Goal: Information Seeking & Learning: Learn about a topic

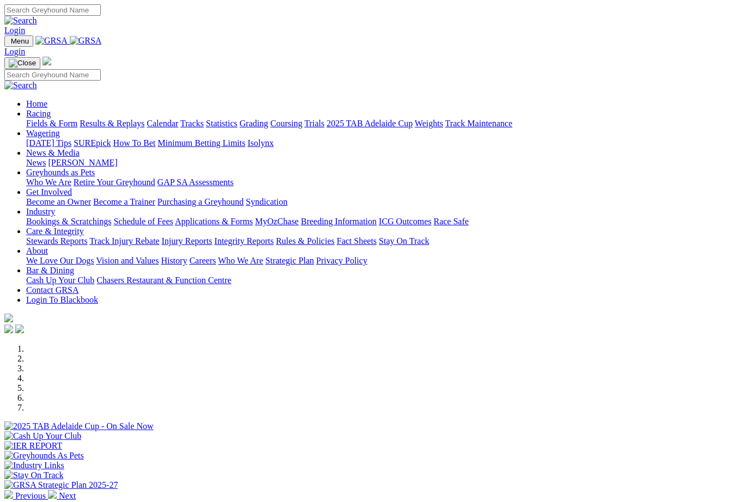
click at [51, 109] on link "Racing" at bounding box center [38, 113] width 25 height 9
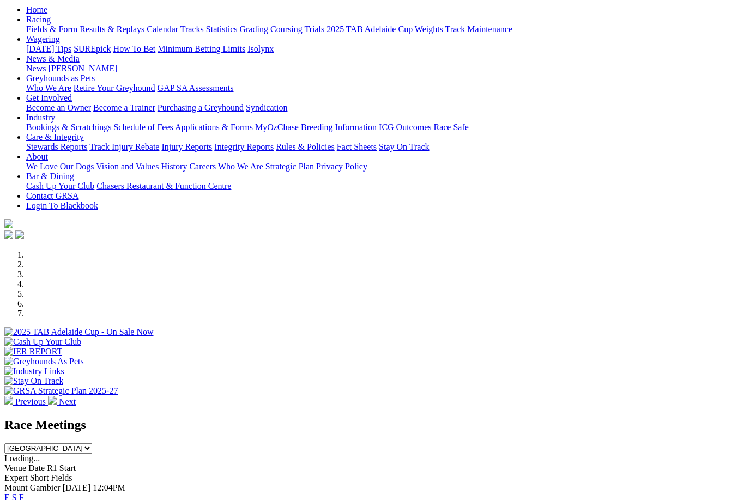
scroll to position [120, 0]
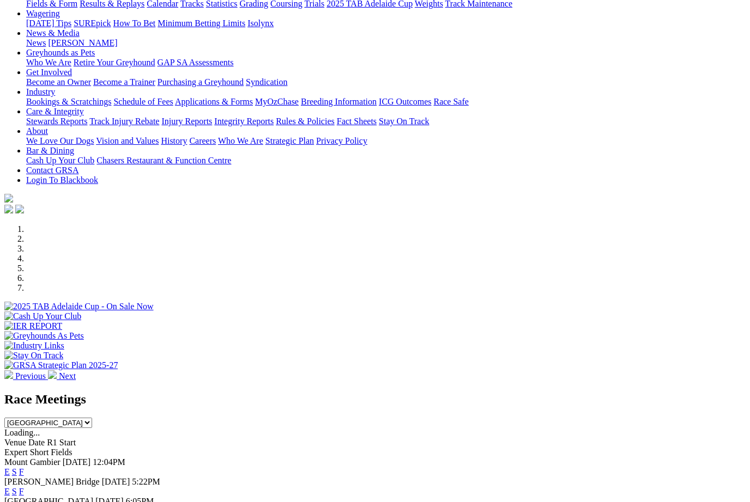
click at [24, 487] on link "F" at bounding box center [21, 491] width 5 height 9
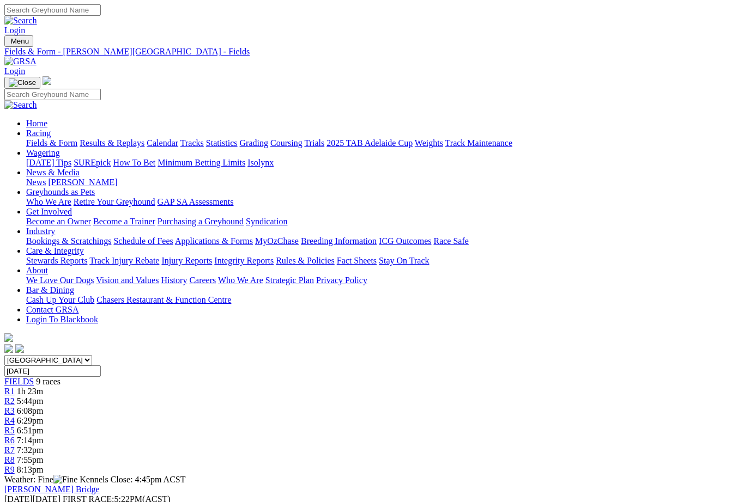
click at [142, 138] on link "Results & Replays" at bounding box center [112, 142] width 65 height 9
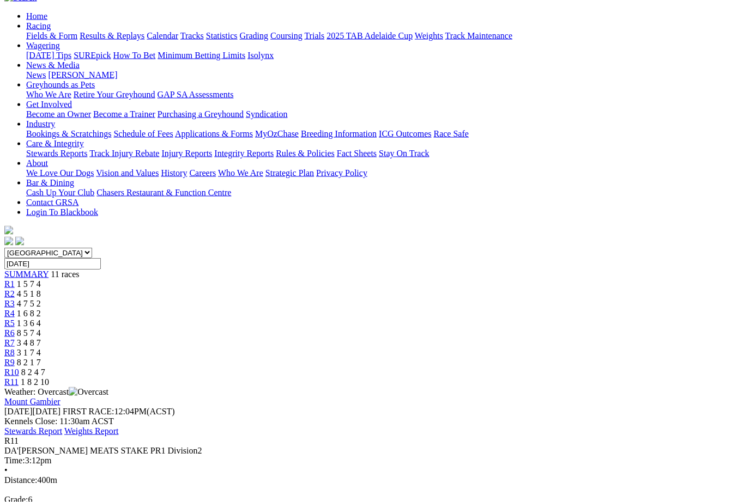
scroll to position [115, 0]
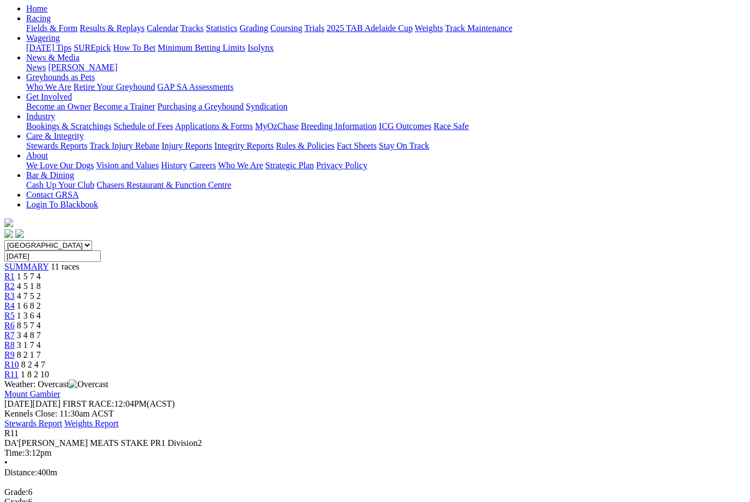
click at [19, 360] on span "R10" at bounding box center [11, 364] width 15 height 9
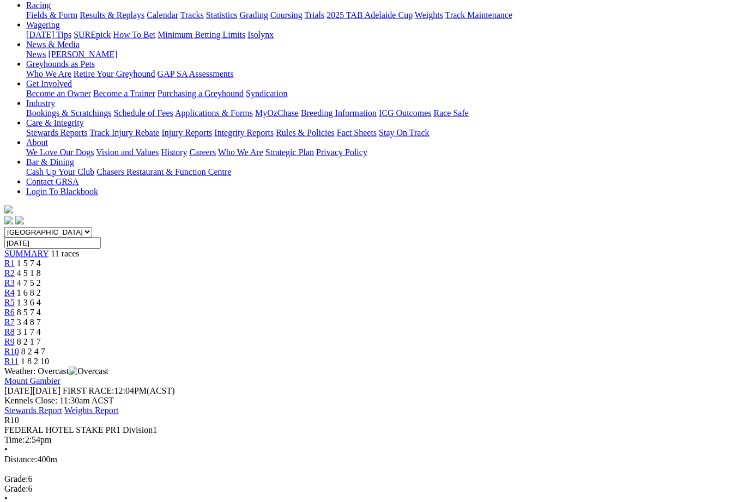
scroll to position [129, 0]
click at [15, 337] on span "R9" at bounding box center [9, 341] width 10 height 9
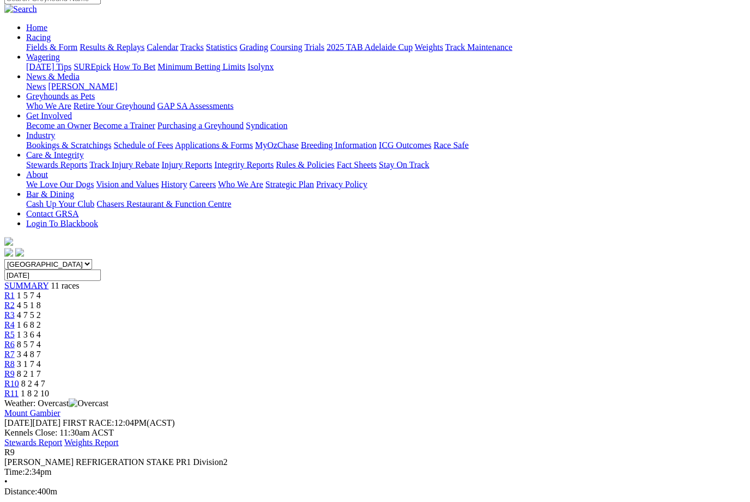
scroll to position [98, 0]
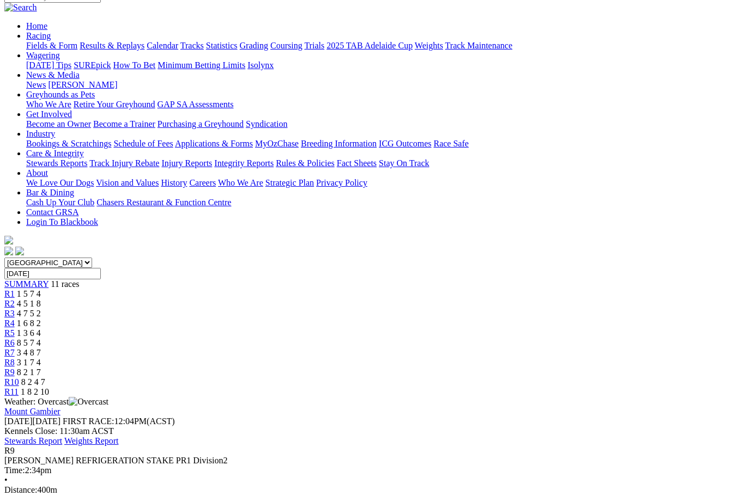
click at [15, 358] on link "R8" at bounding box center [9, 362] width 10 height 9
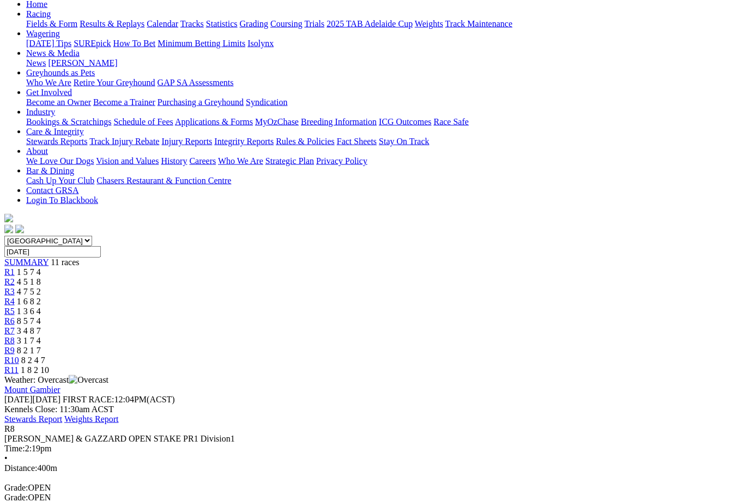
scroll to position [120, 0]
click at [15, 326] on span "R7" at bounding box center [9, 330] width 10 height 9
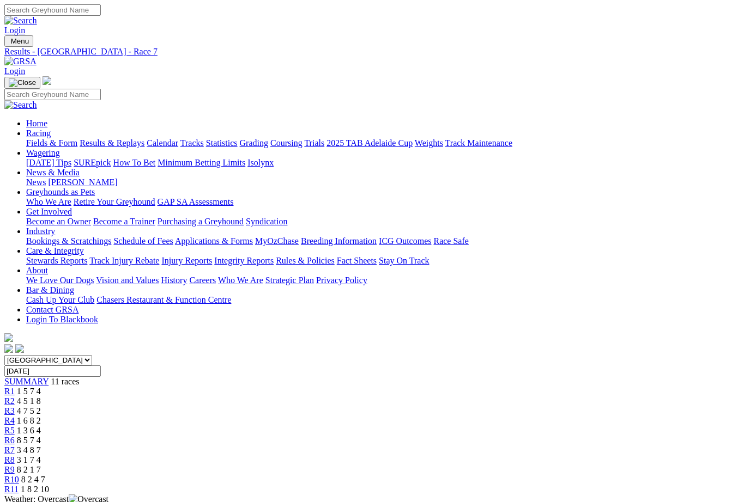
click at [15, 436] on span "R6" at bounding box center [9, 440] width 10 height 9
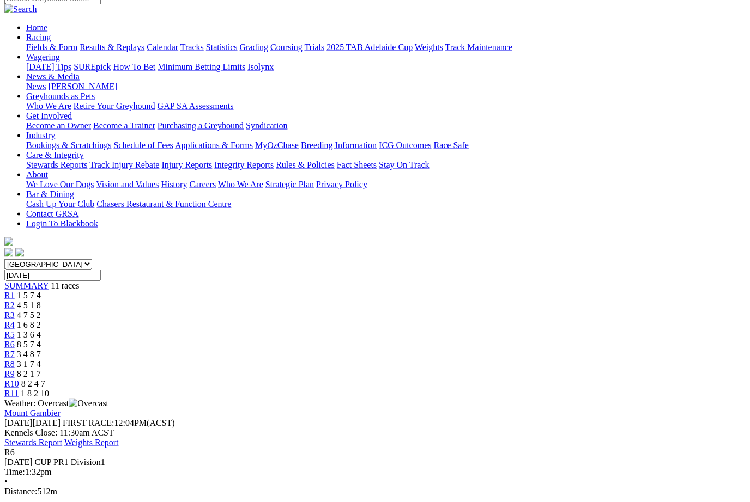
scroll to position [96, 0]
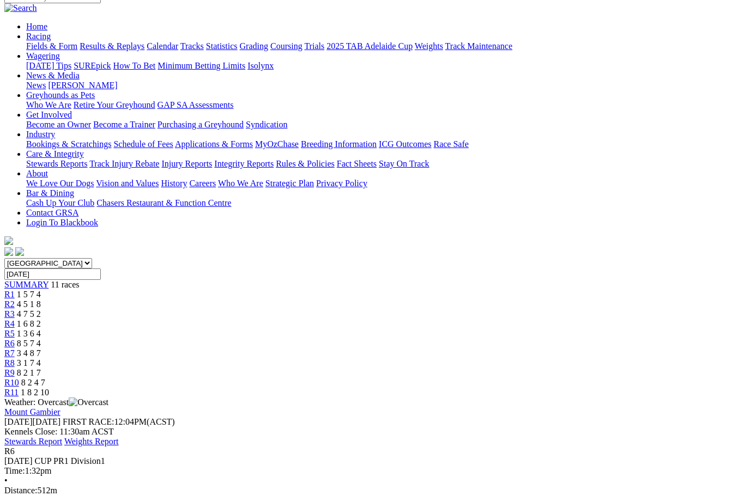
scroll to position [114, 0]
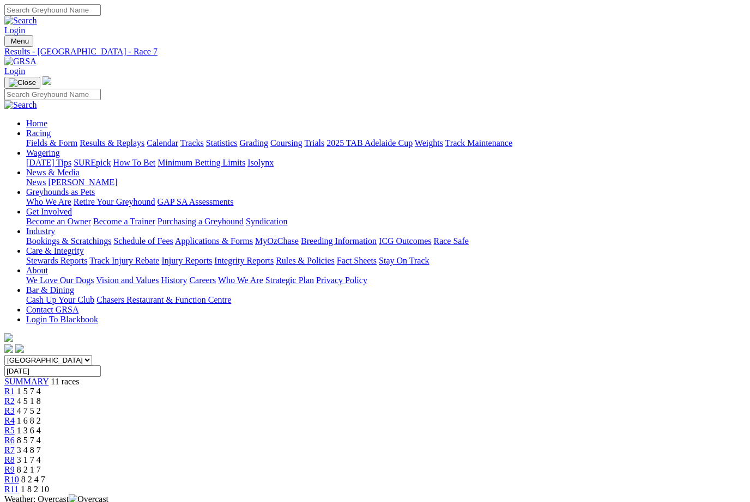
scroll to position [3, 0]
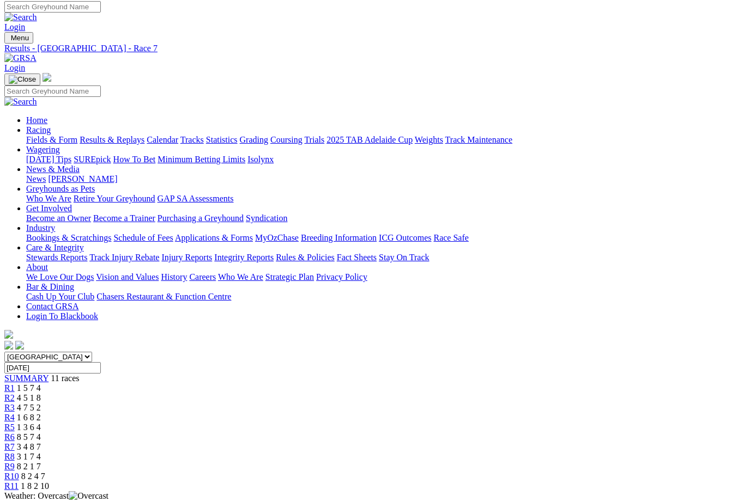
click at [43, 135] on link "Fields & Form" at bounding box center [51, 139] width 51 height 9
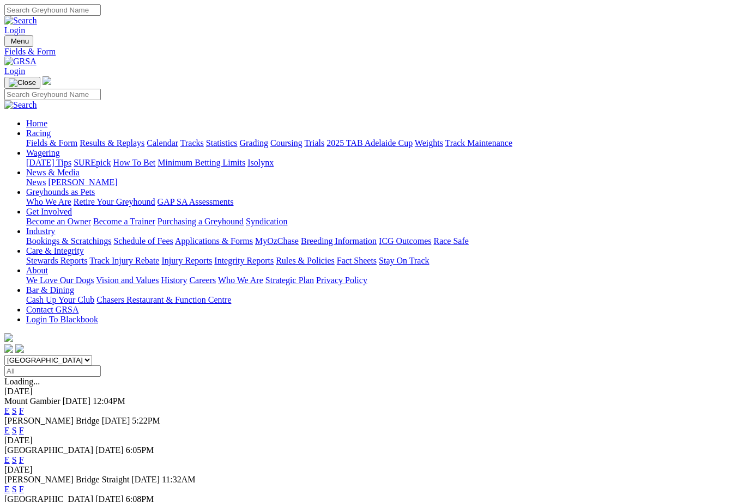
click at [24, 426] on link "F" at bounding box center [21, 430] width 5 height 9
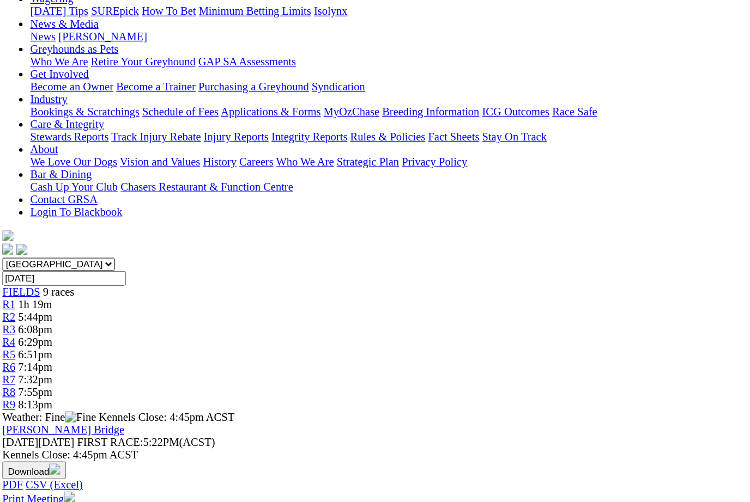
scroll to position [72, 0]
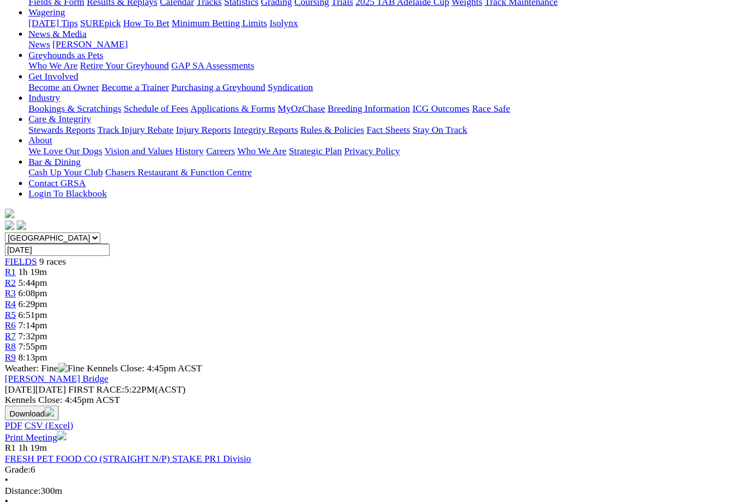
scroll to position [158, 0]
